Goal: Task Accomplishment & Management: Use online tool/utility

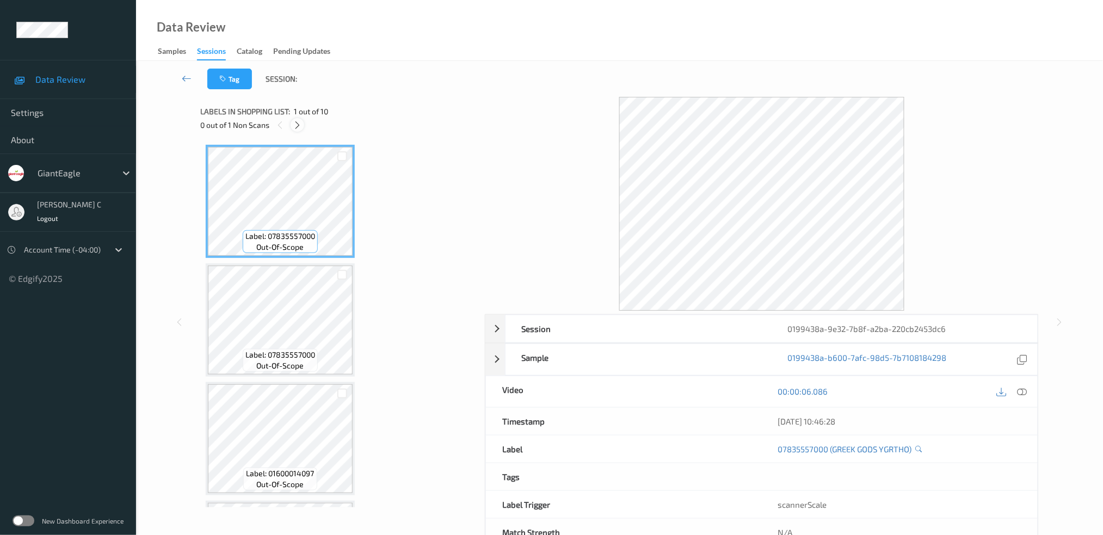
click at [294, 127] on icon at bounding box center [297, 125] width 9 height 10
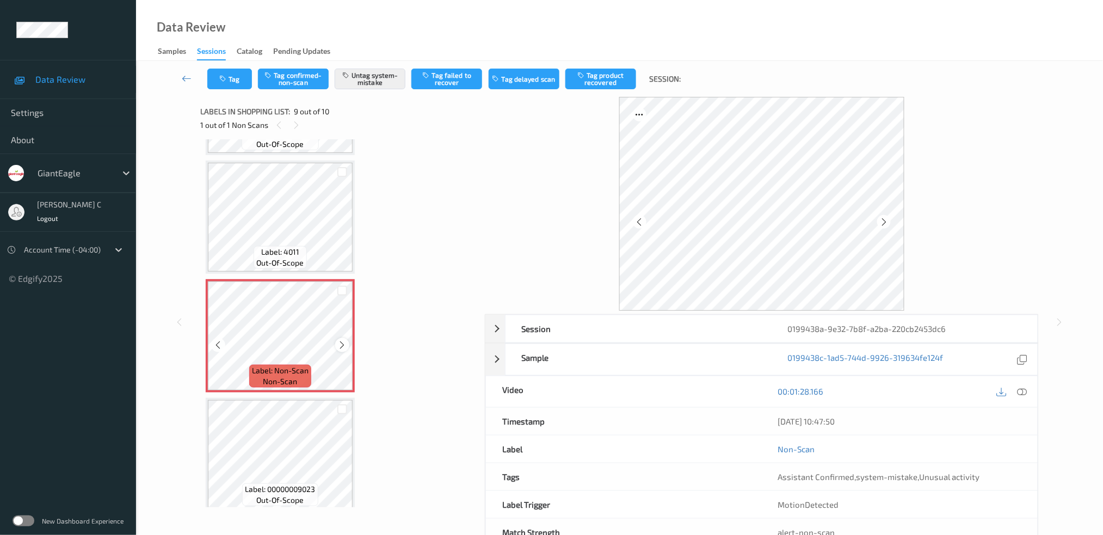
click at [343, 340] on icon at bounding box center [342, 345] width 9 height 10
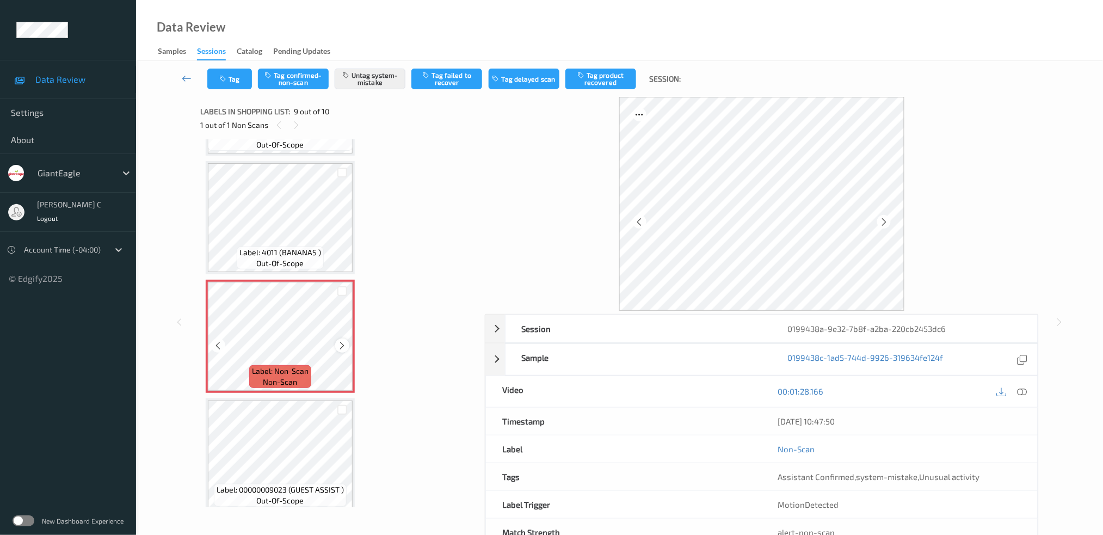
click at [344, 341] on icon at bounding box center [342, 346] width 9 height 10
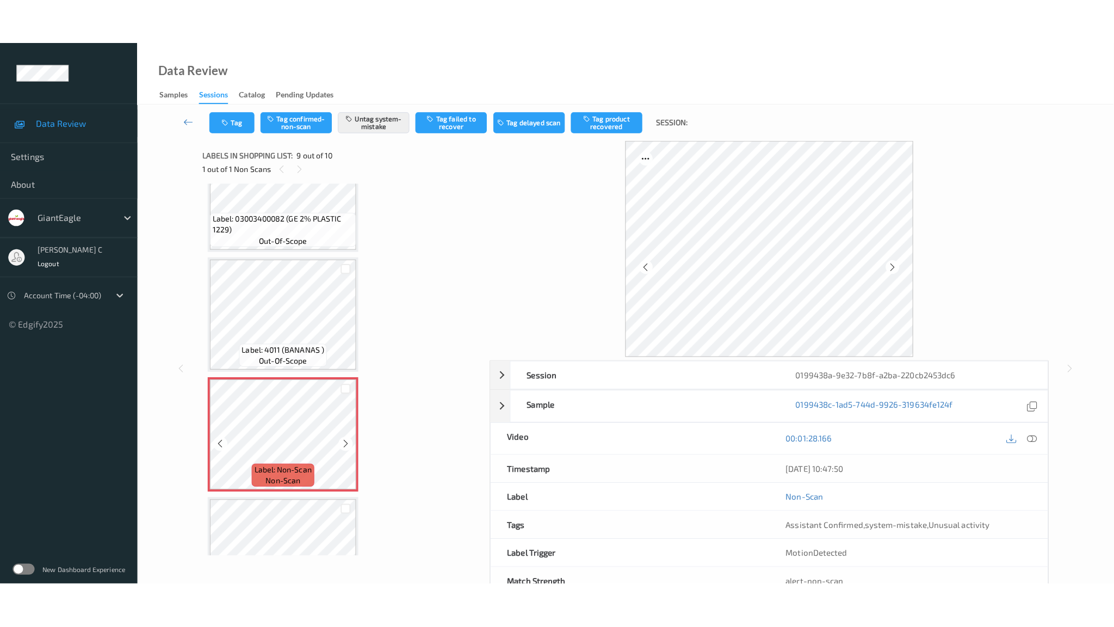
scroll to position [741, 0]
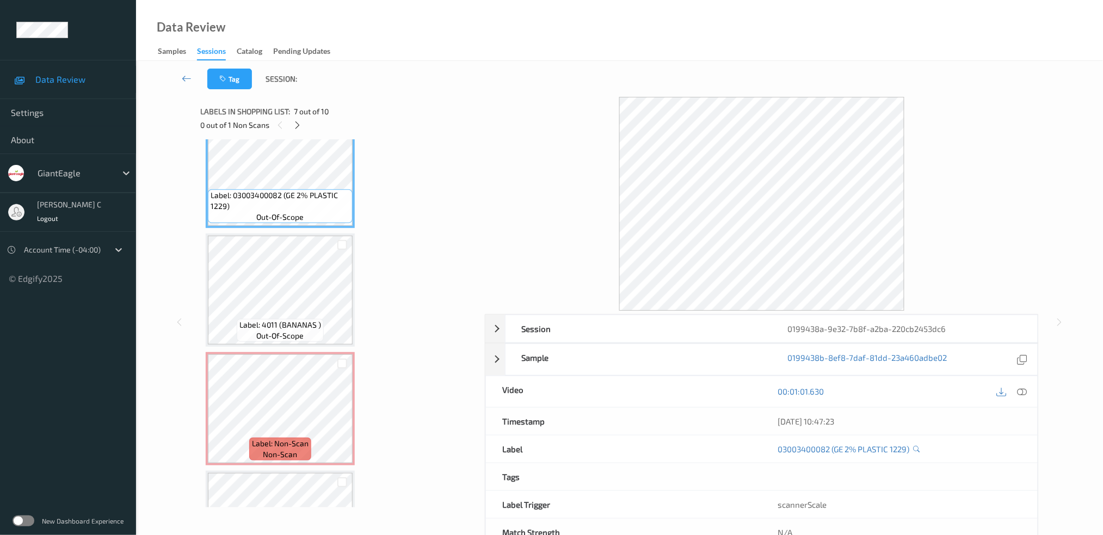
click at [1021, 390] on icon at bounding box center [1022, 391] width 10 height 10
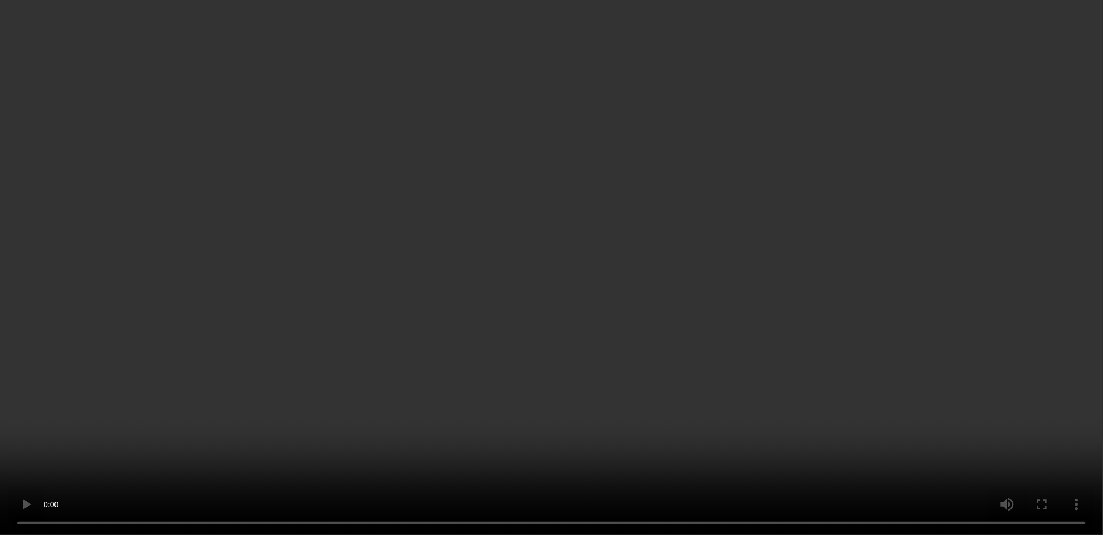
scroll to position [797, 0]
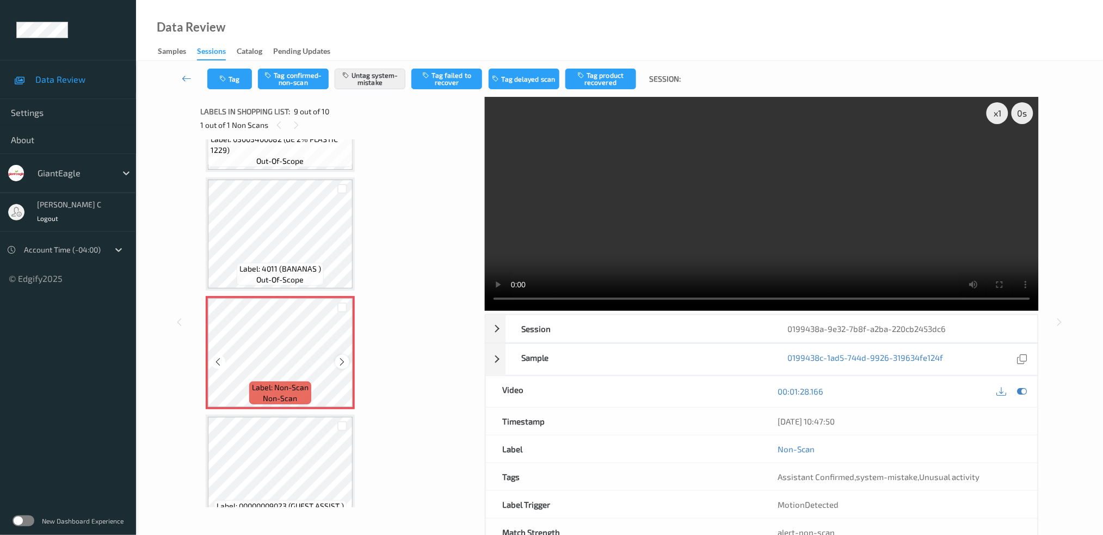
click at [336, 355] on div at bounding box center [342, 362] width 14 height 14
click at [340, 357] on icon at bounding box center [342, 362] width 9 height 10
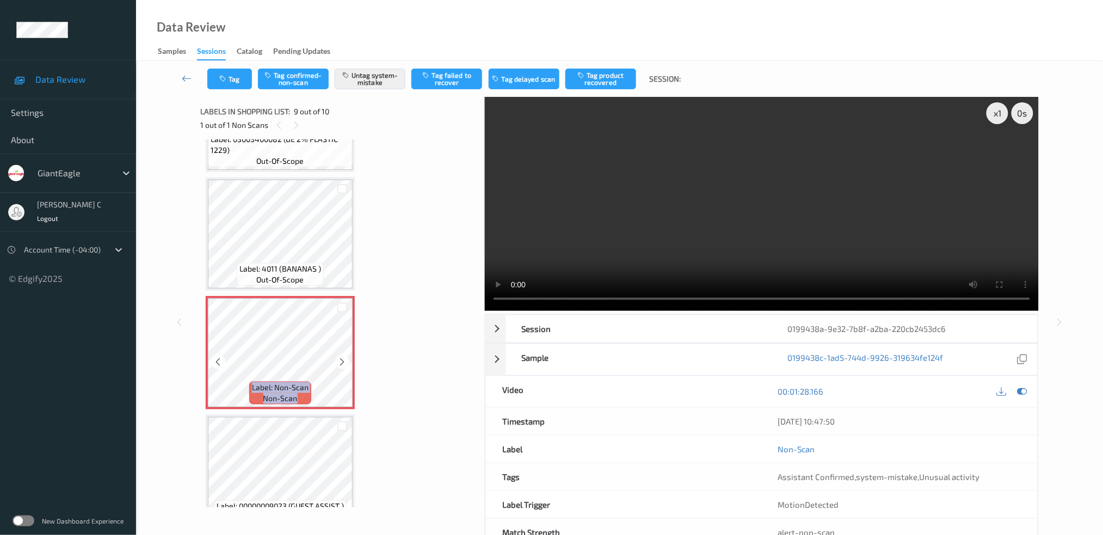
click at [340, 357] on icon at bounding box center [342, 362] width 9 height 10
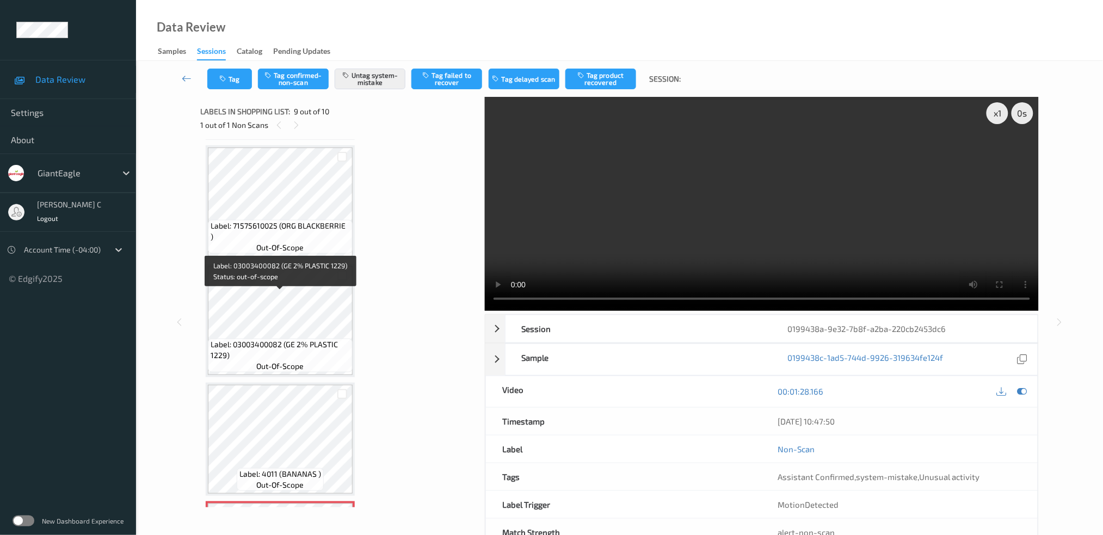
scroll to position [580, 0]
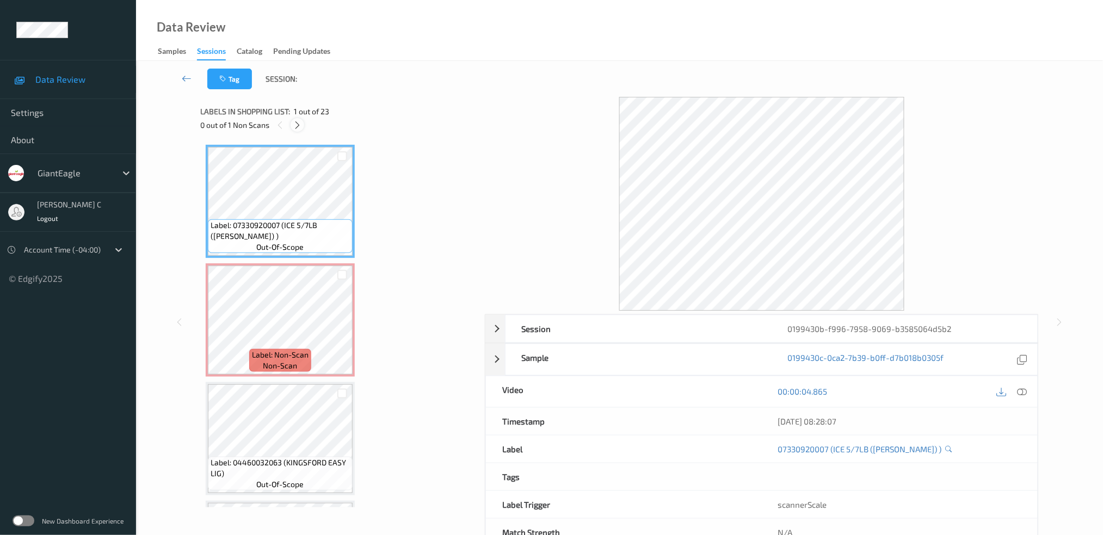
click at [295, 127] on icon at bounding box center [297, 125] width 9 height 10
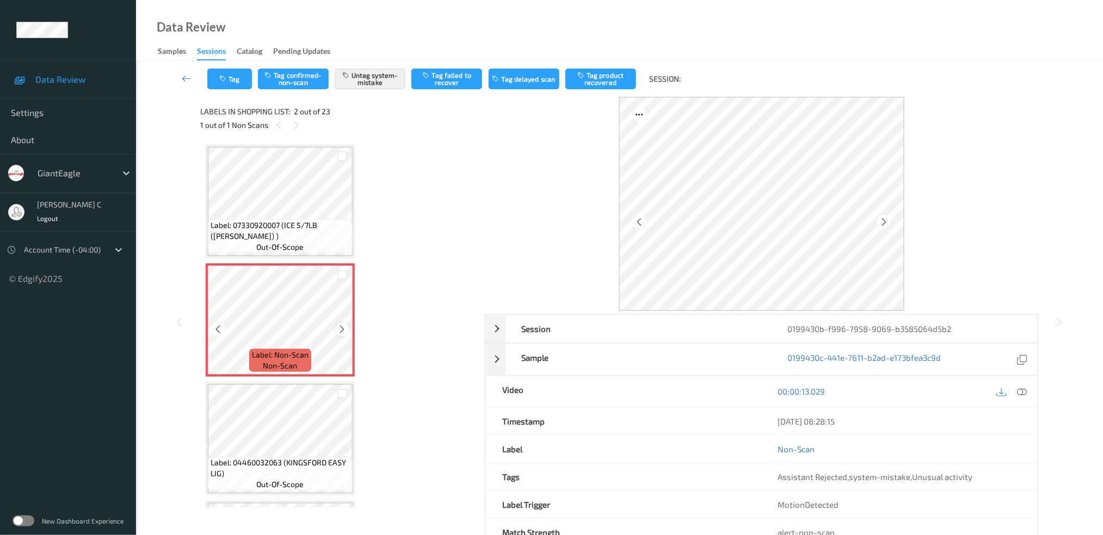
click at [345, 329] on icon at bounding box center [342, 329] width 9 height 10
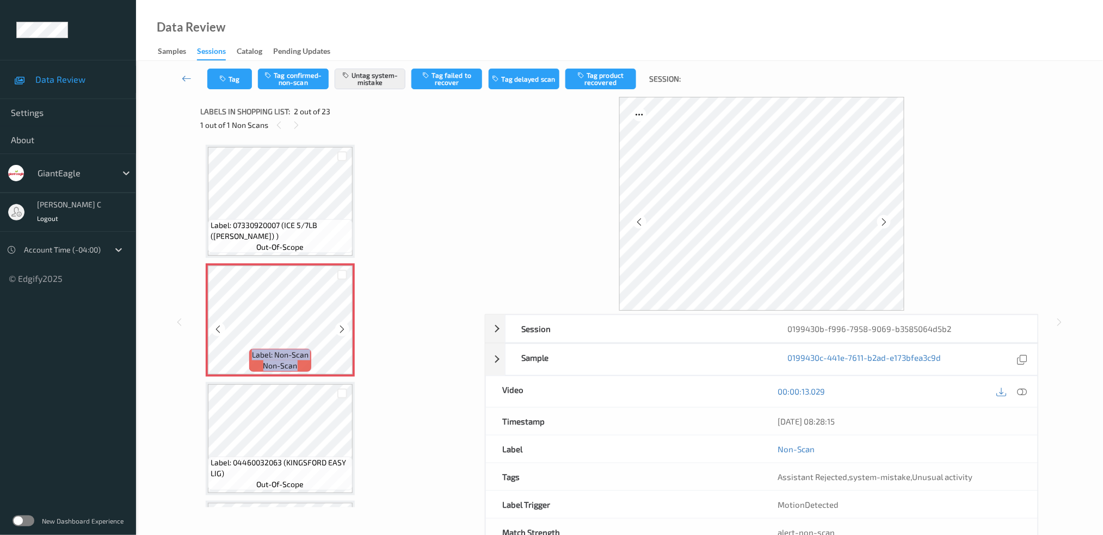
click at [345, 329] on icon at bounding box center [342, 329] width 9 height 10
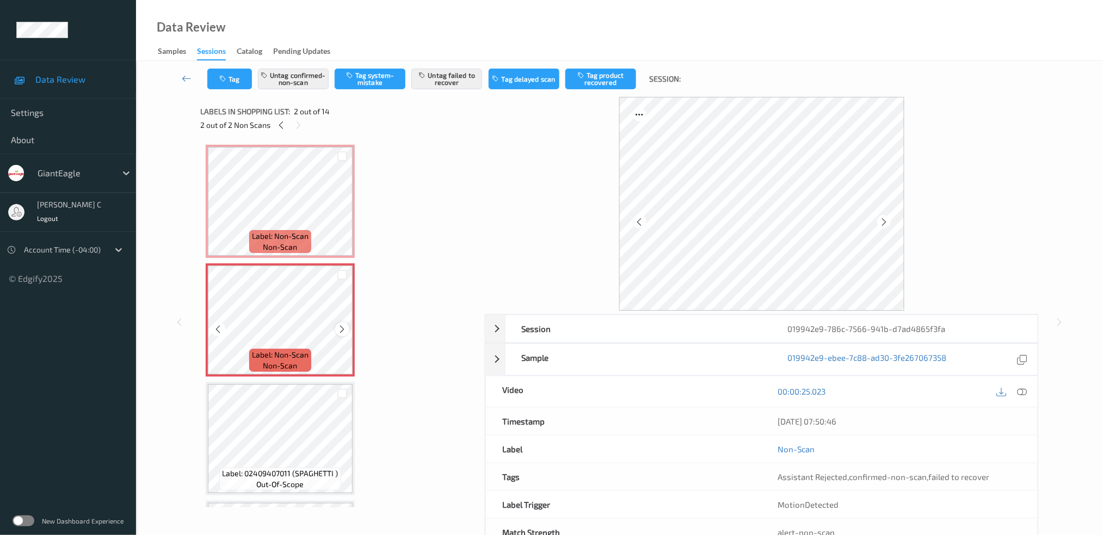
click at [339, 327] on icon at bounding box center [342, 329] width 9 height 10
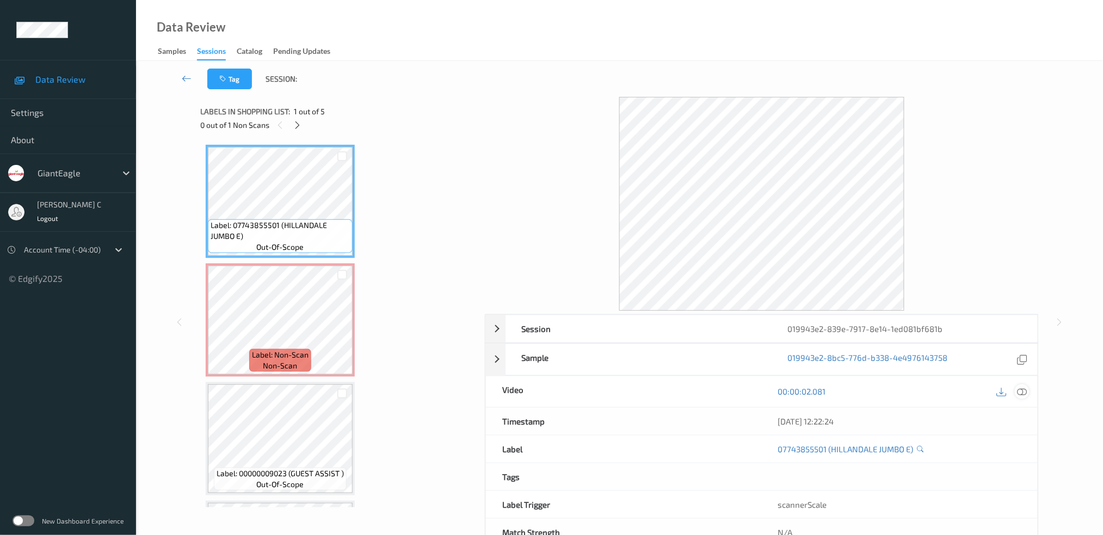
click at [1019, 394] on icon at bounding box center [1022, 391] width 10 height 10
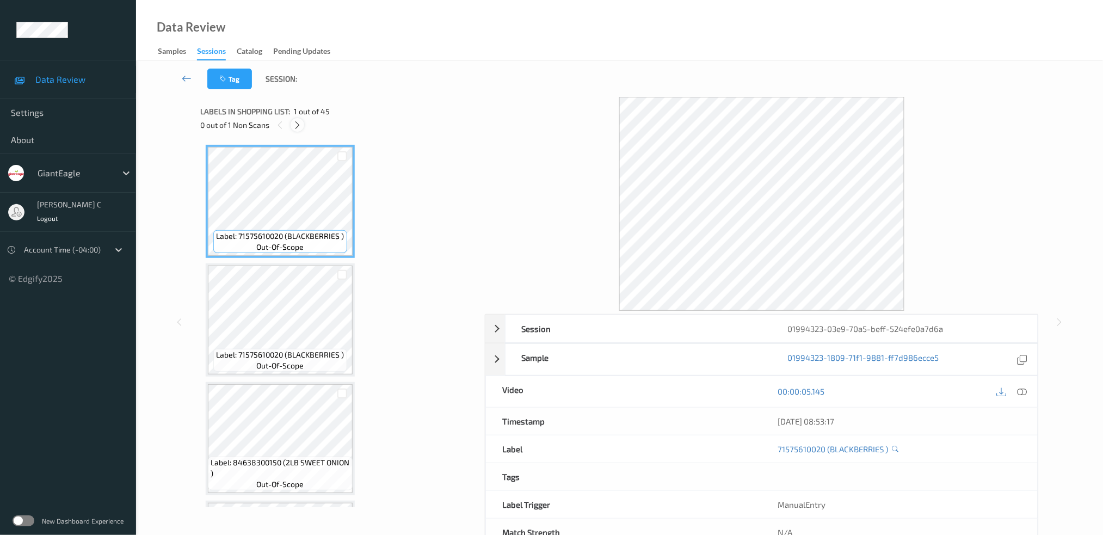
click at [298, 124] on icon at bounding box center [297, 125] width 9 height 10
click at [1022, 388] on icon at bounding box center [1022, 391] width 10 height 10
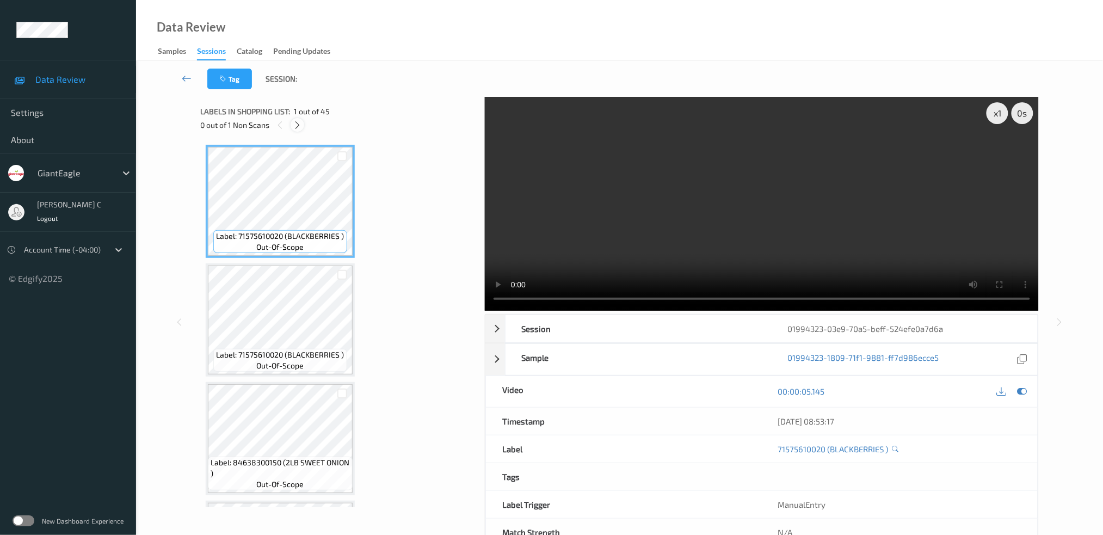
click at [300, 122] on icon at bounding box center [297, 125] width 9 height 10
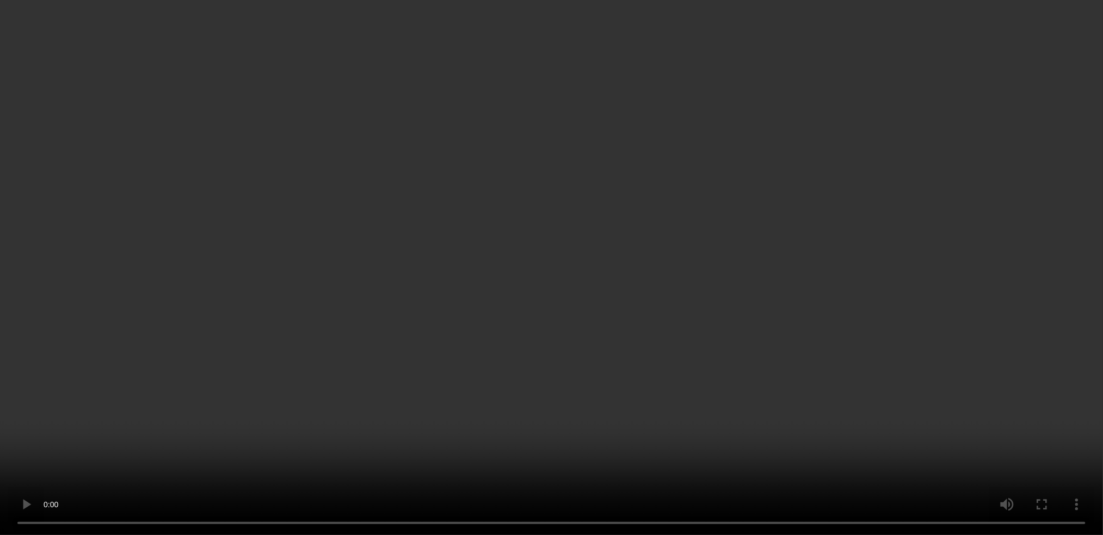
scroll to position [435, 0]
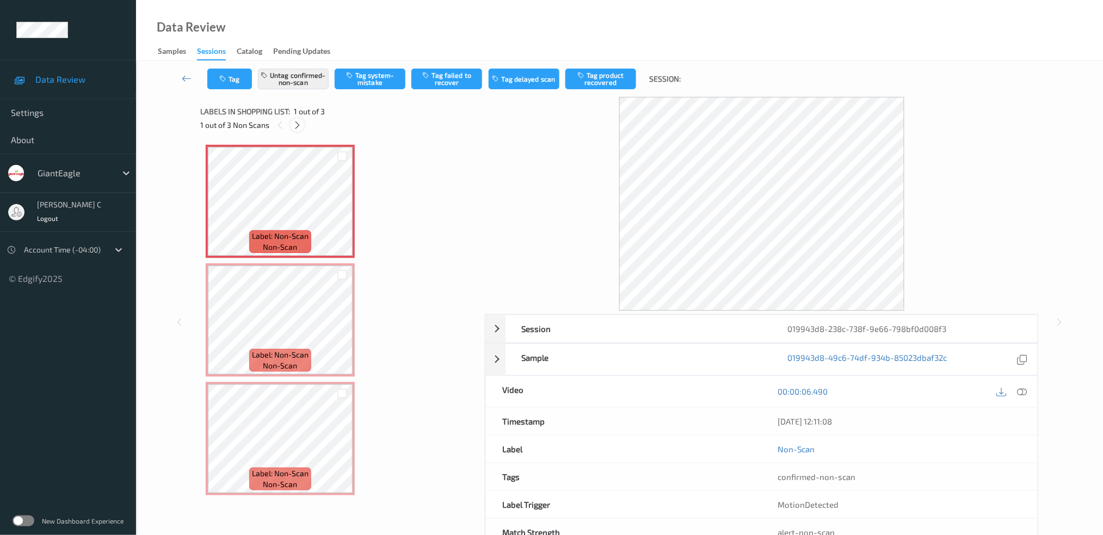
click at [296, 120] on icon at bounding box center [297, 125] width 9 height 10
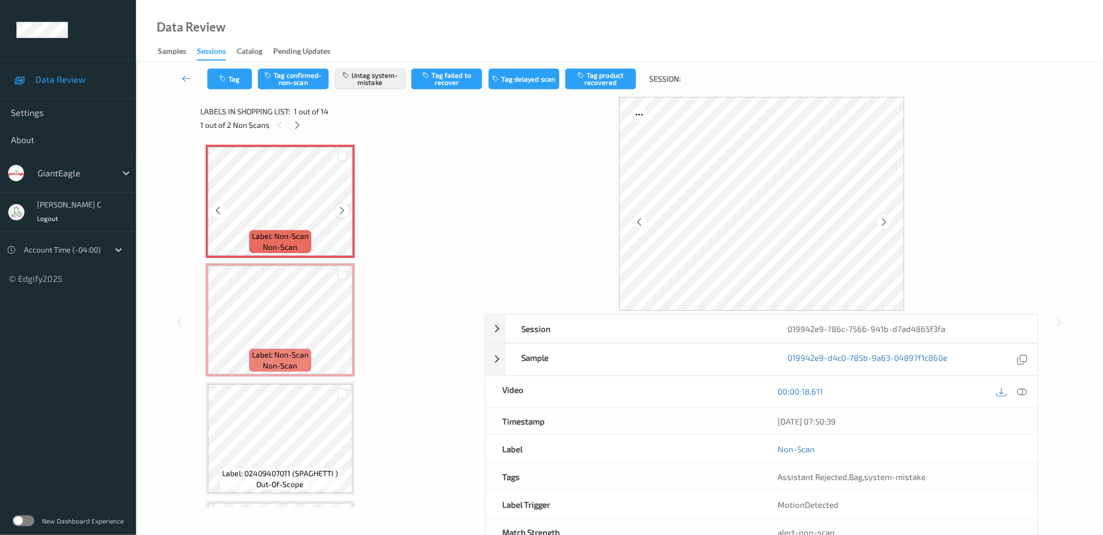
click at [343, 210] on icon at bounding box center [342, 211] width 9 height 10
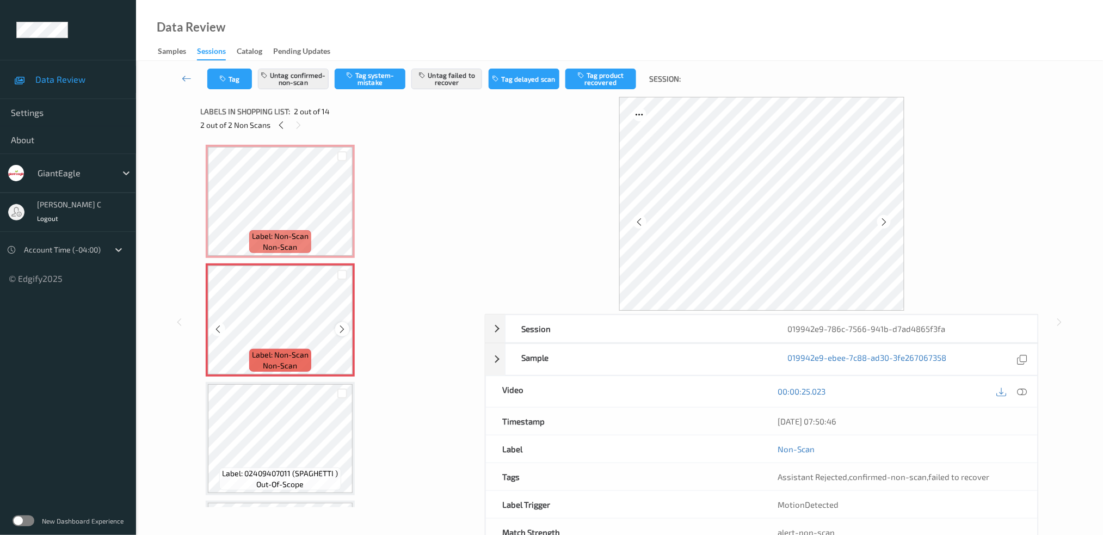
click at [342, 327] on icon at bounding box center [342, 329] width 9 height 10
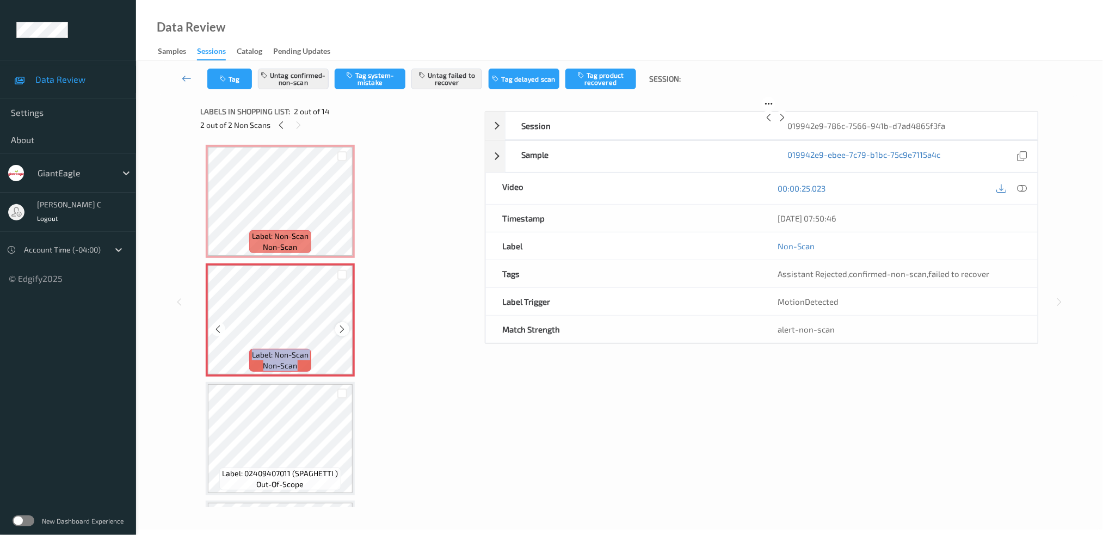
click at [343, 327] on icon at bounding box center [342, 329] width 9 height 10
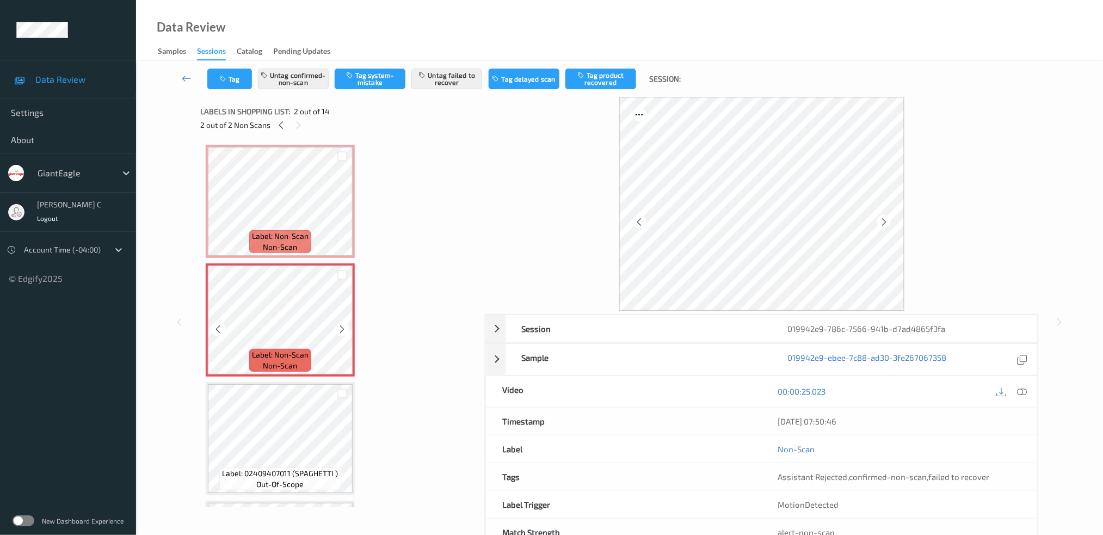
click at [343, 327] on icon at bounding box center [342, 329] width 9 height 10
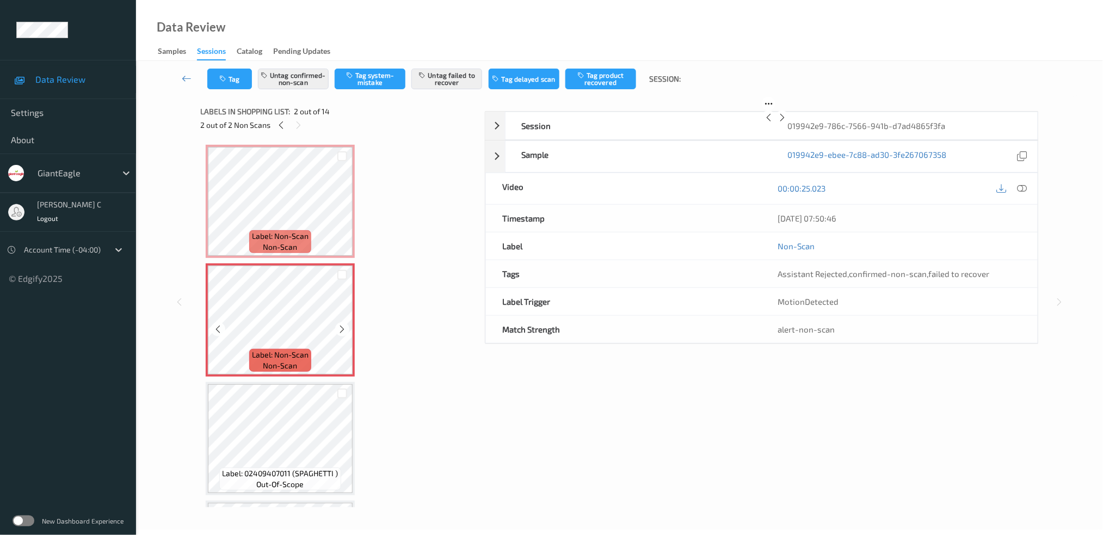
click at [343, 327] on icon at bounding box center [342, 329] width 9 height 10
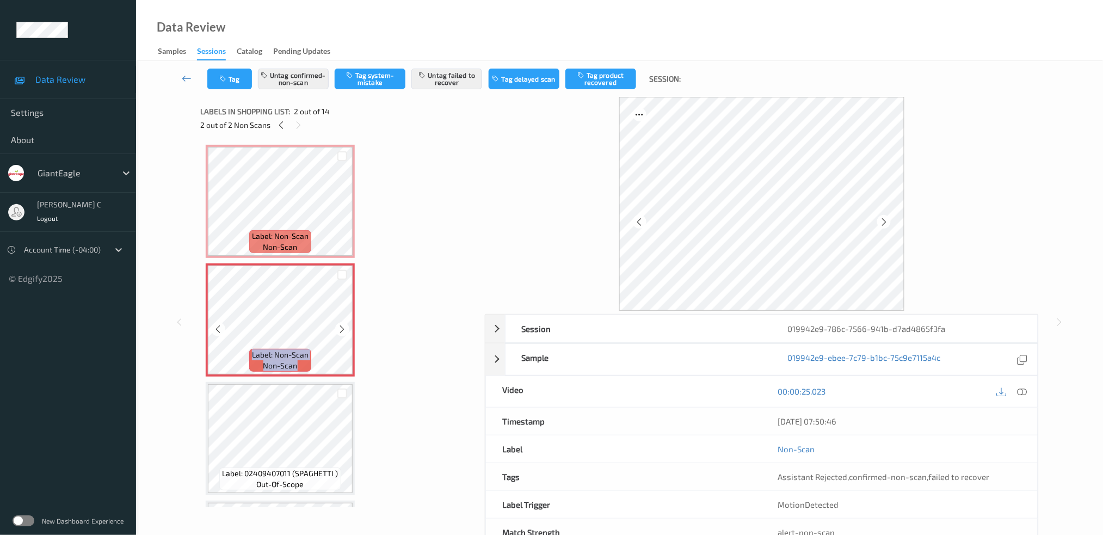
click at [343, 327] on icon at bounding box center [342, 329] width 9 height 10
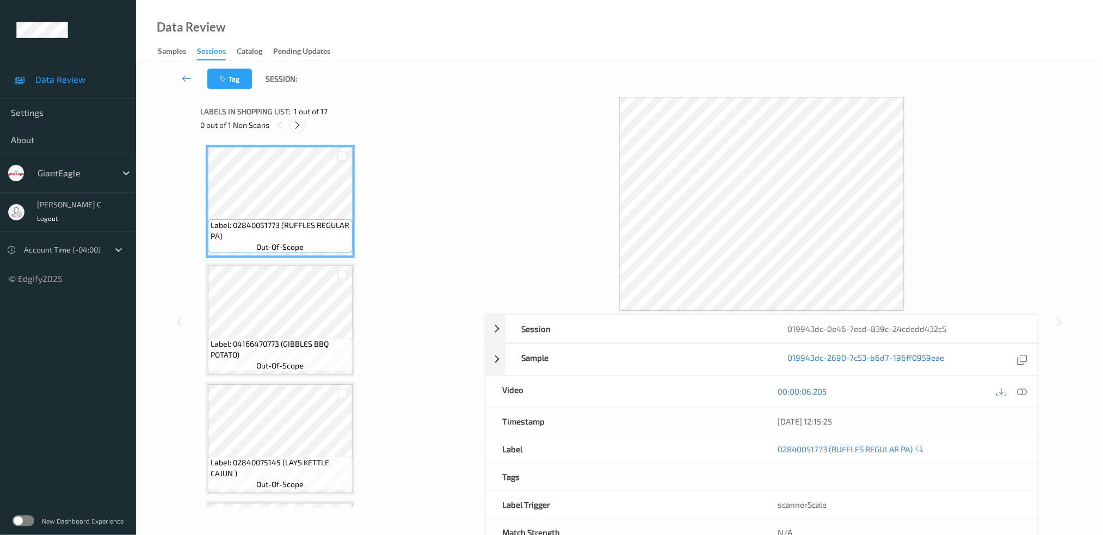
click at [294, 127] on icon at bounding box center [297, 125] width 9 height 10
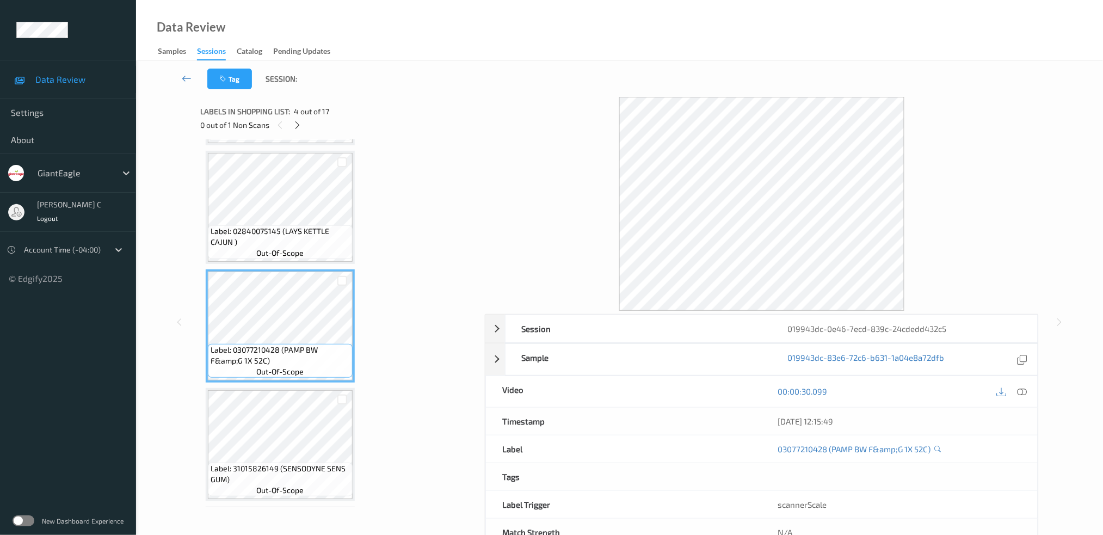
scroll to position [376, 0]
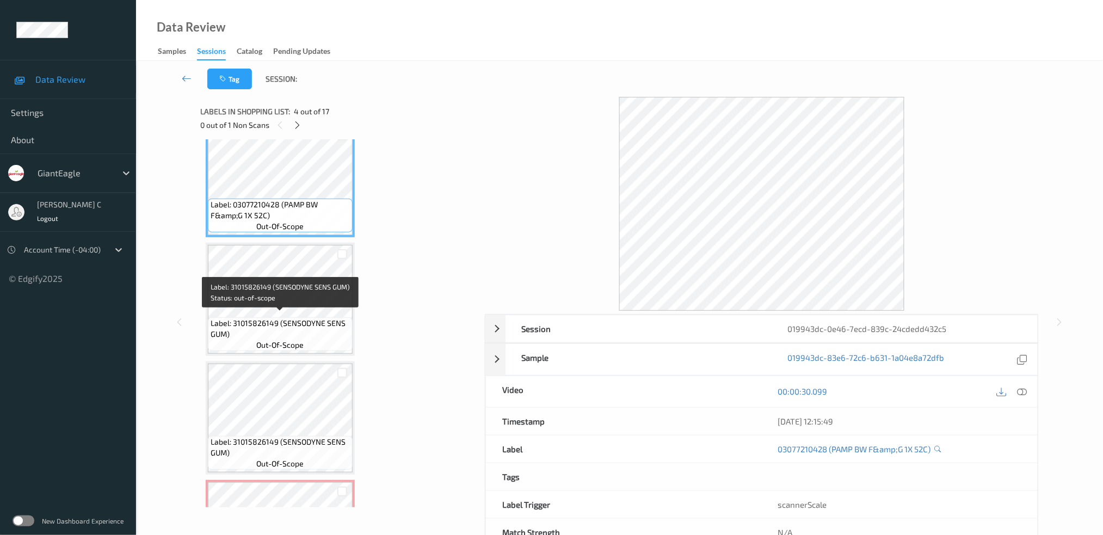
click at [290, 318] on span "Label: 31015826149 (SENSODYNE SENS GUM)" at bounding box center [280, 329] width 139 height 22
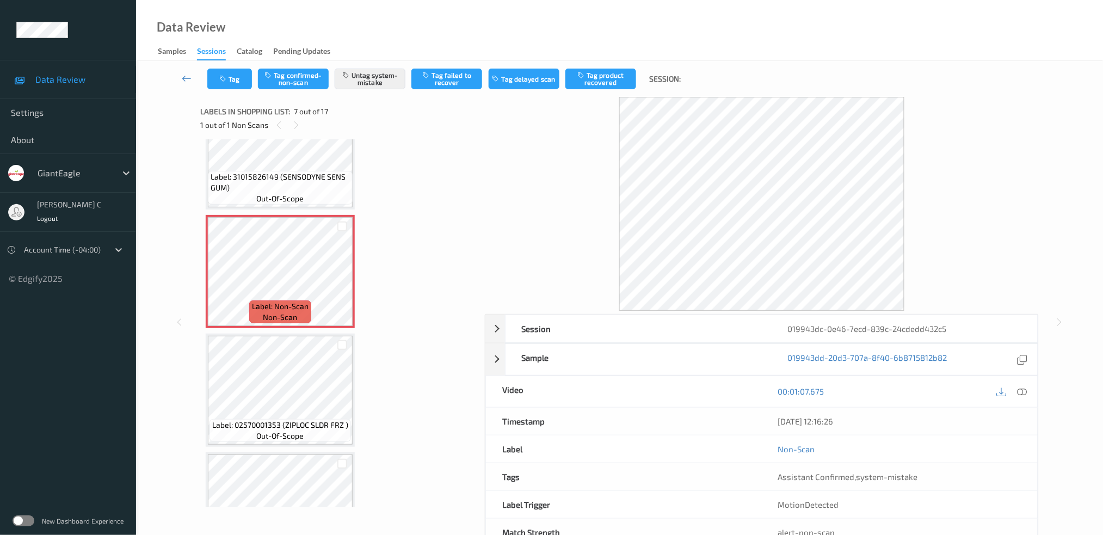
scroll to position [666, 0]
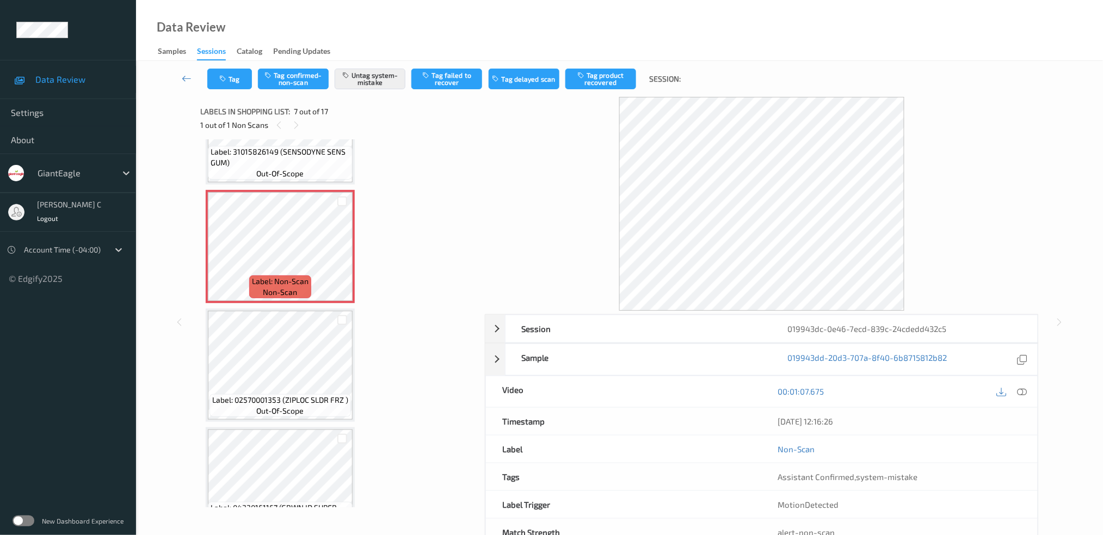
click at [299, 413] on div "Label: 02570001353 (ZIPLOC SLDR FRZ ) out-of-scope" at bounding box center [280, 364] width 149 height 113
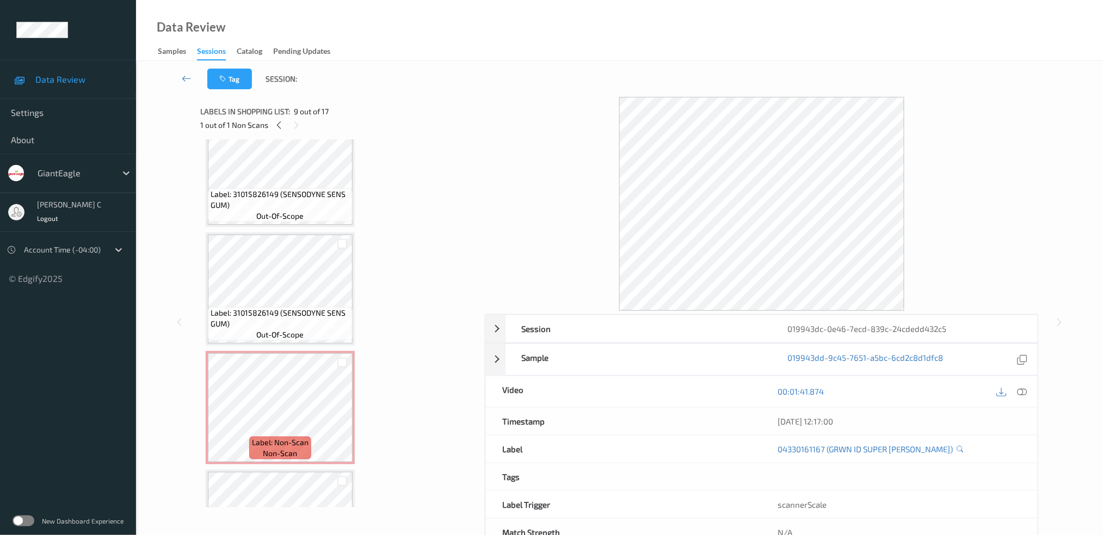
scroll to position [449, 0]
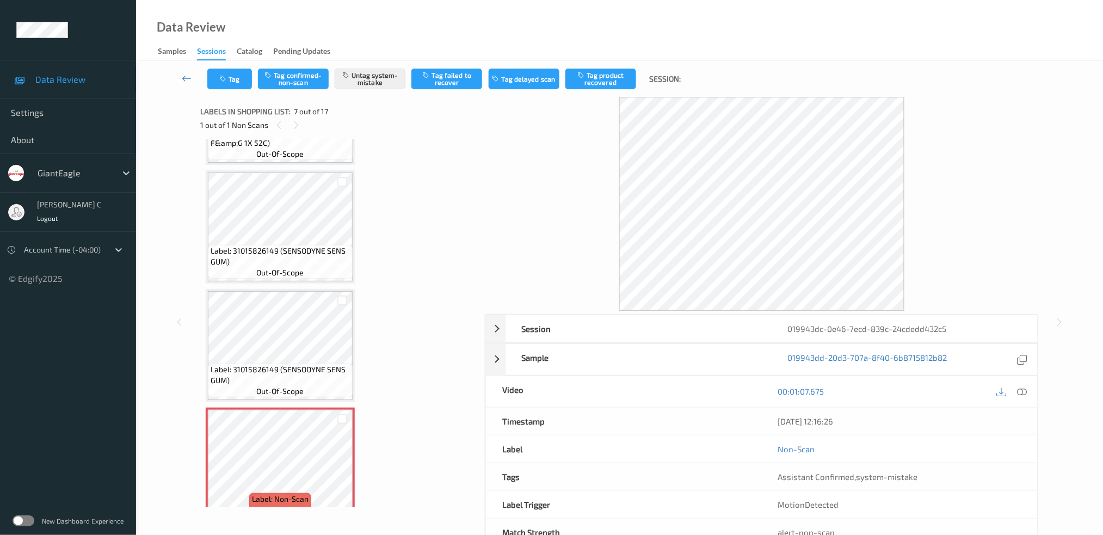
click at [279, 371] on span "Label: 31015826149 (SENSODYNE SENS GUM)" at bounding box center [280, 375] width 139 height 22
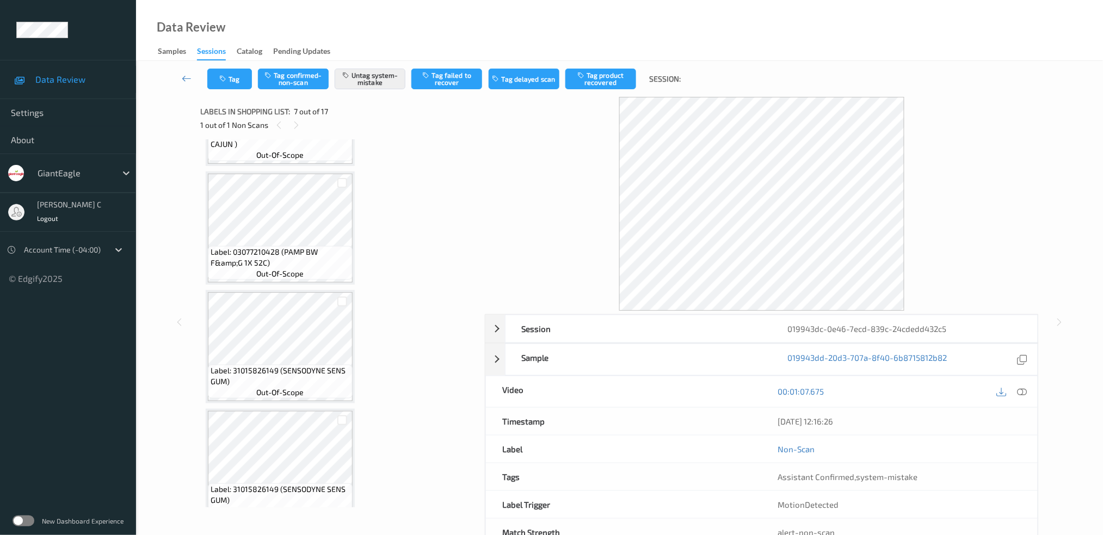
scroll to position [304, 0]
